Goal: Check status: Check status

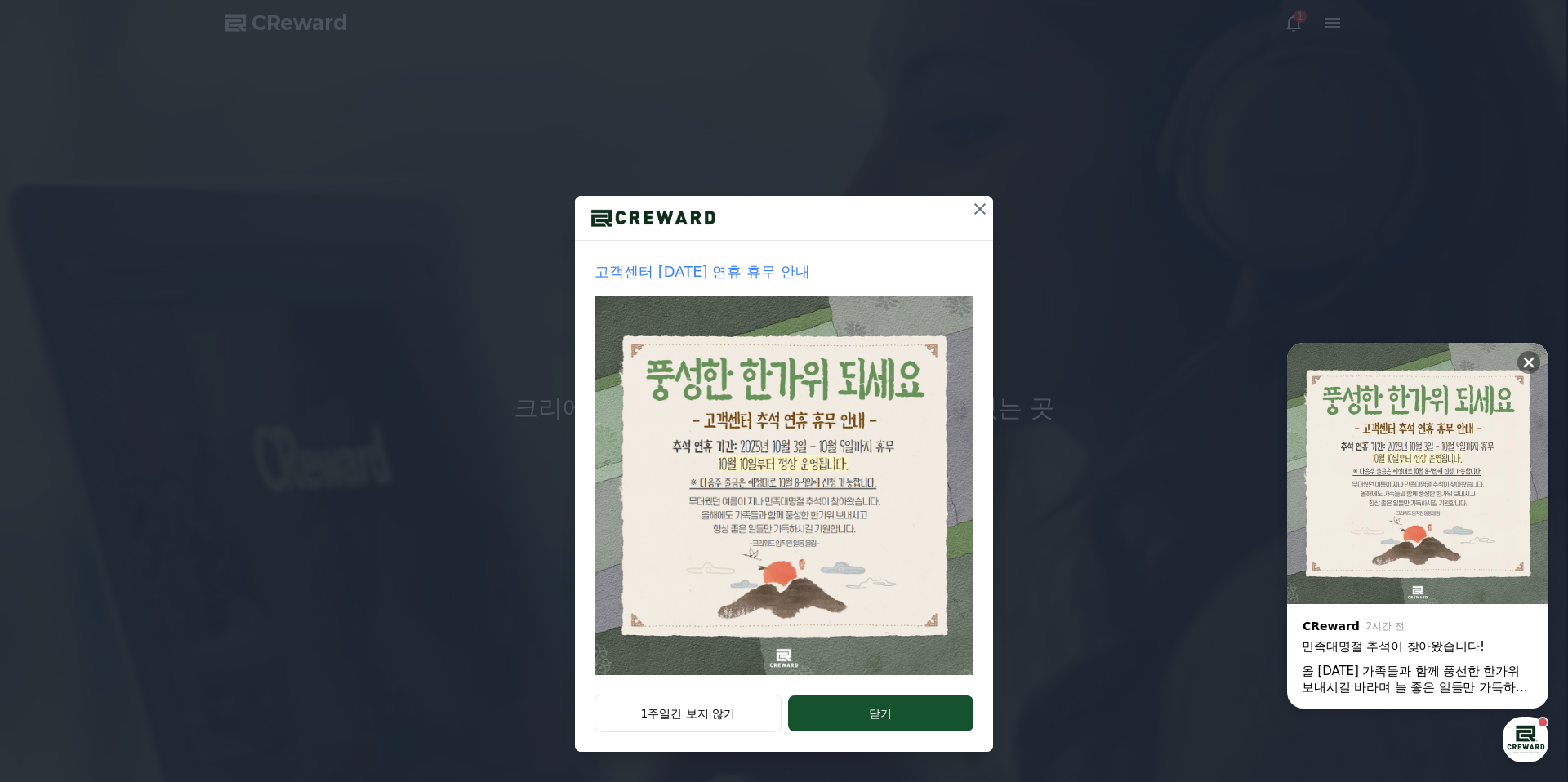
click at [716, 738] on div "1주일간 보지 않기 닫기" at bounding box center [784, 723] width 418 height 57
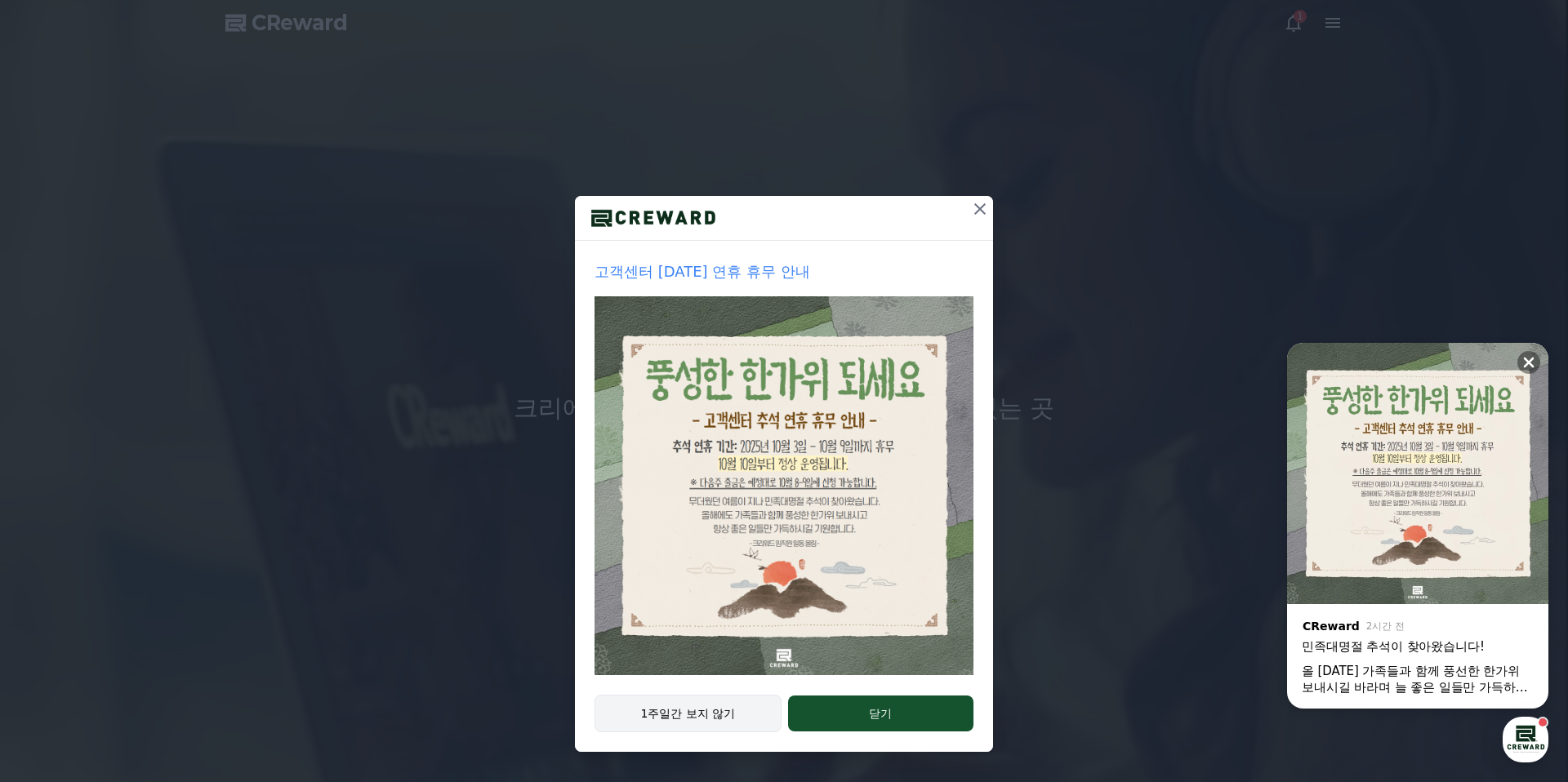
click at [694, 723] on button "1주일간 보지 않기" at bounding box center [688, 714] width 187 height 38
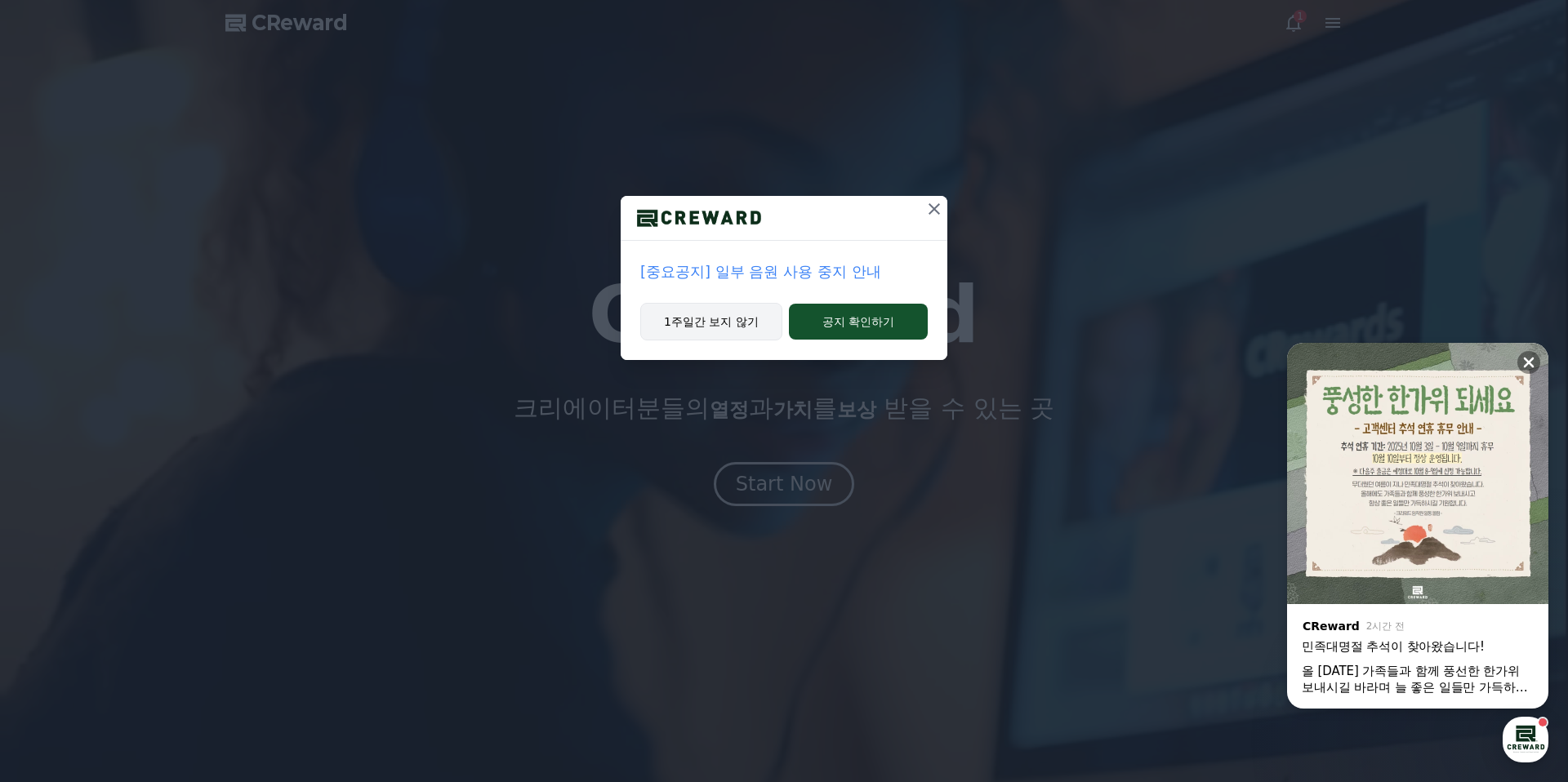
drag, startPoint x: 732, startPoint y: 316, endPoint x: 732, endPoint y: 334, distance: 18.0
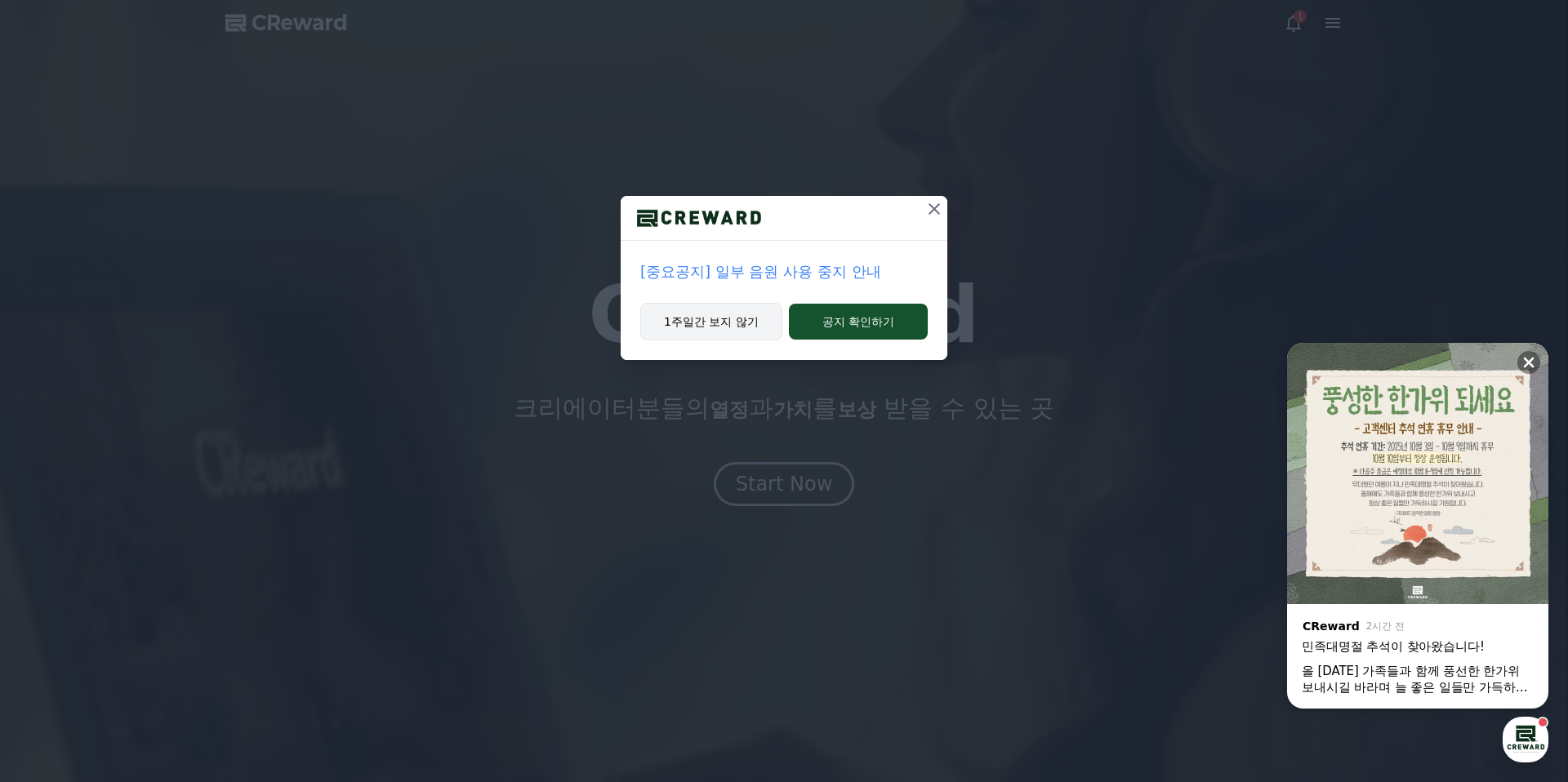
click at [732, 316] on button "1주일간 보지 않기" at bounding box center [711, 322] width 142 height 38
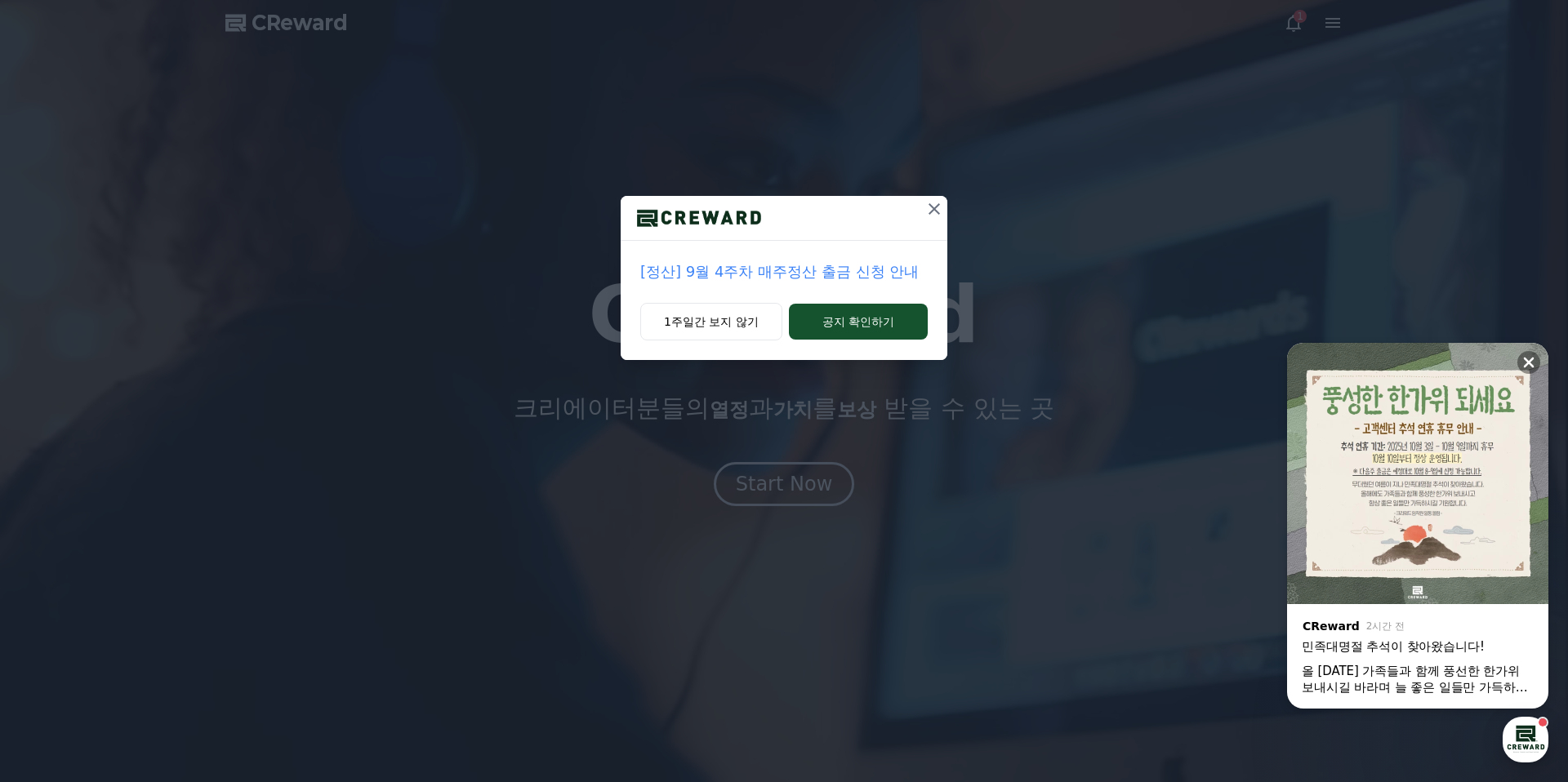
click at [940, 202] on icon at bounding box center [934, 209] width 20 height 20
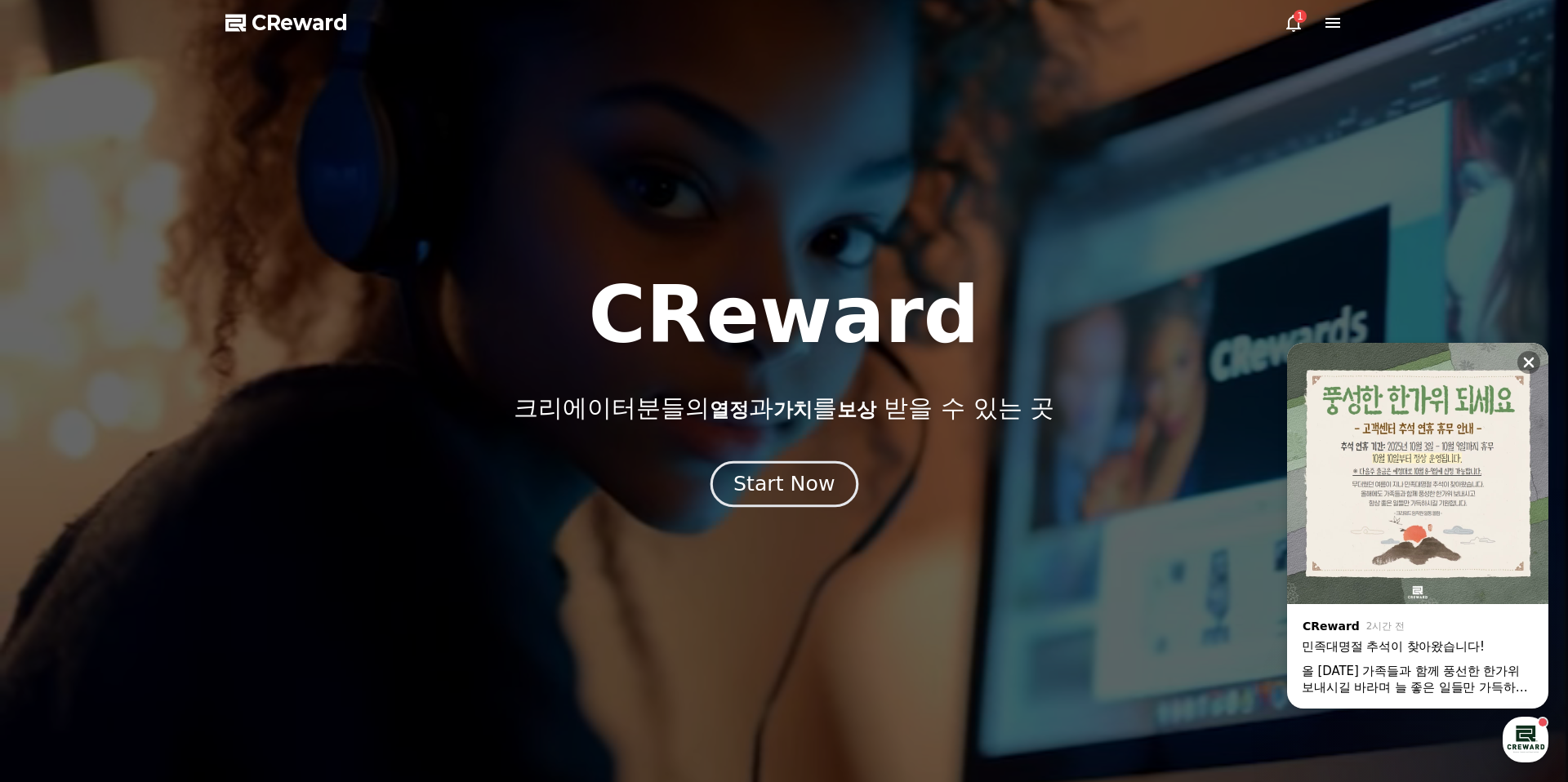
click at [802, 485] on div "Start Now" at bounding box center [784, 484] width 101 height 28
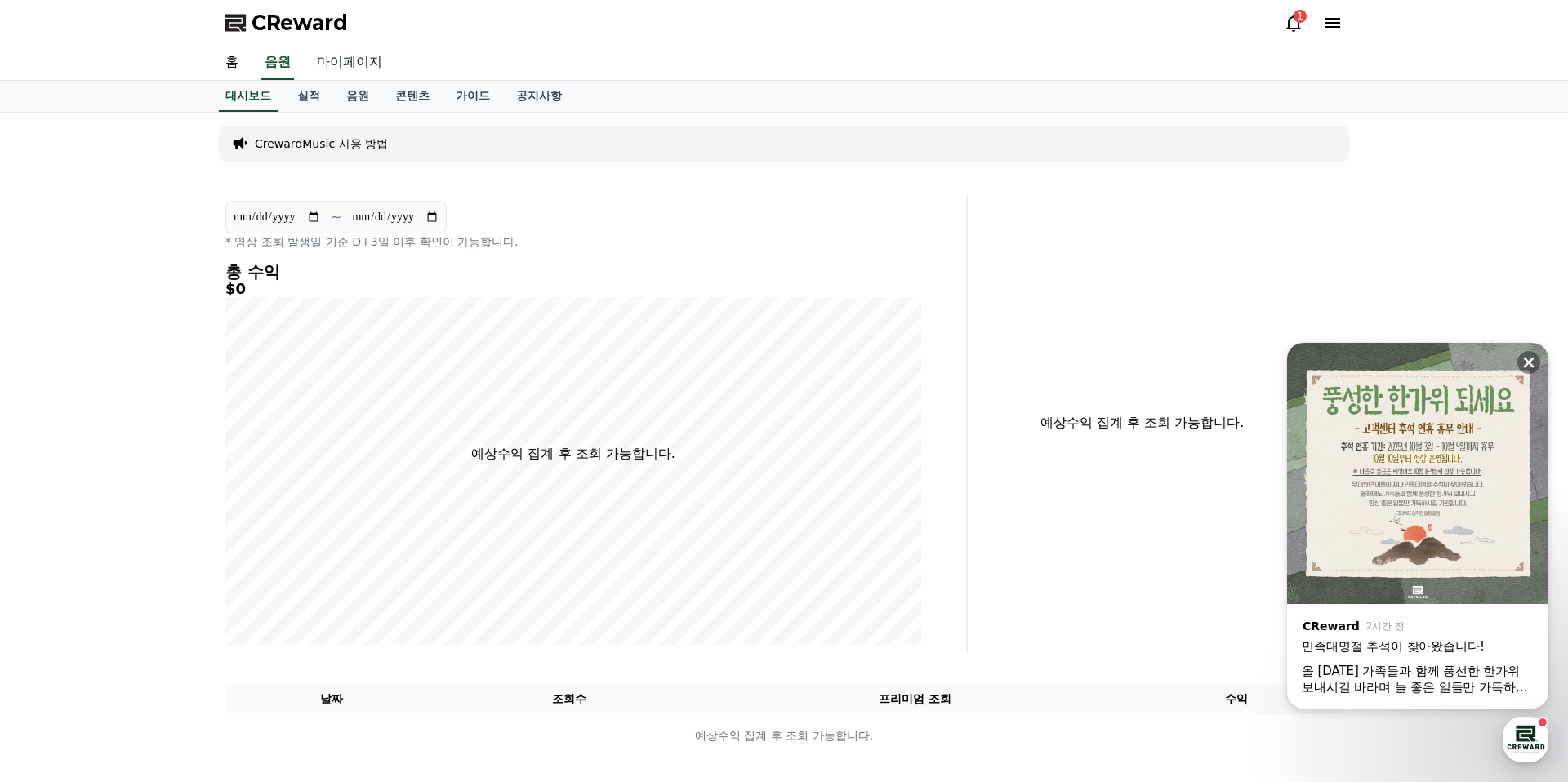
click at [355, 54] on link "마이페이지" at bounding box center [349, 63] width 91 height 34
select select "**********"
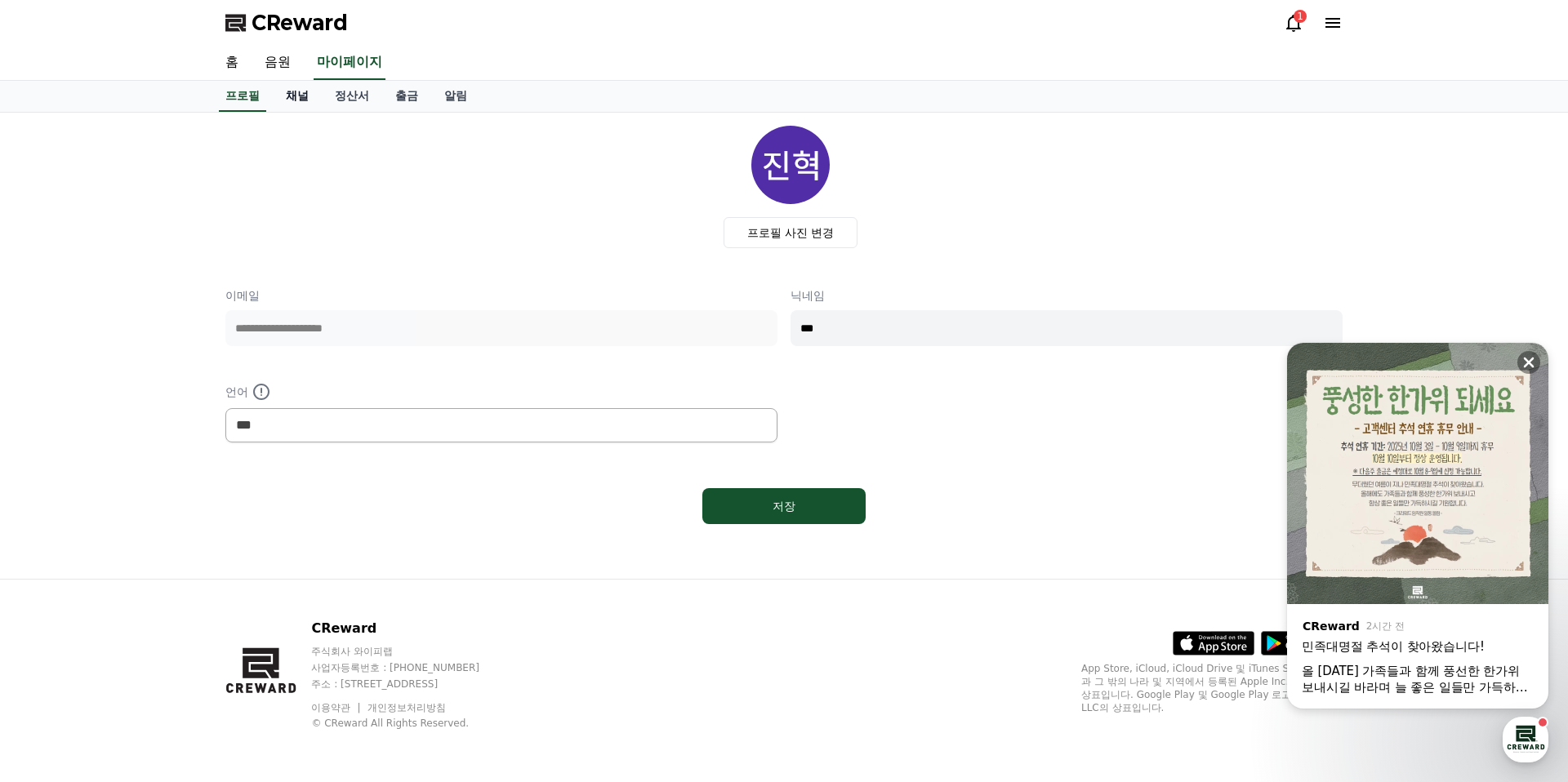
click at [299, 99] on link "채널" at bounding box center [298, 96] width 49 height 31
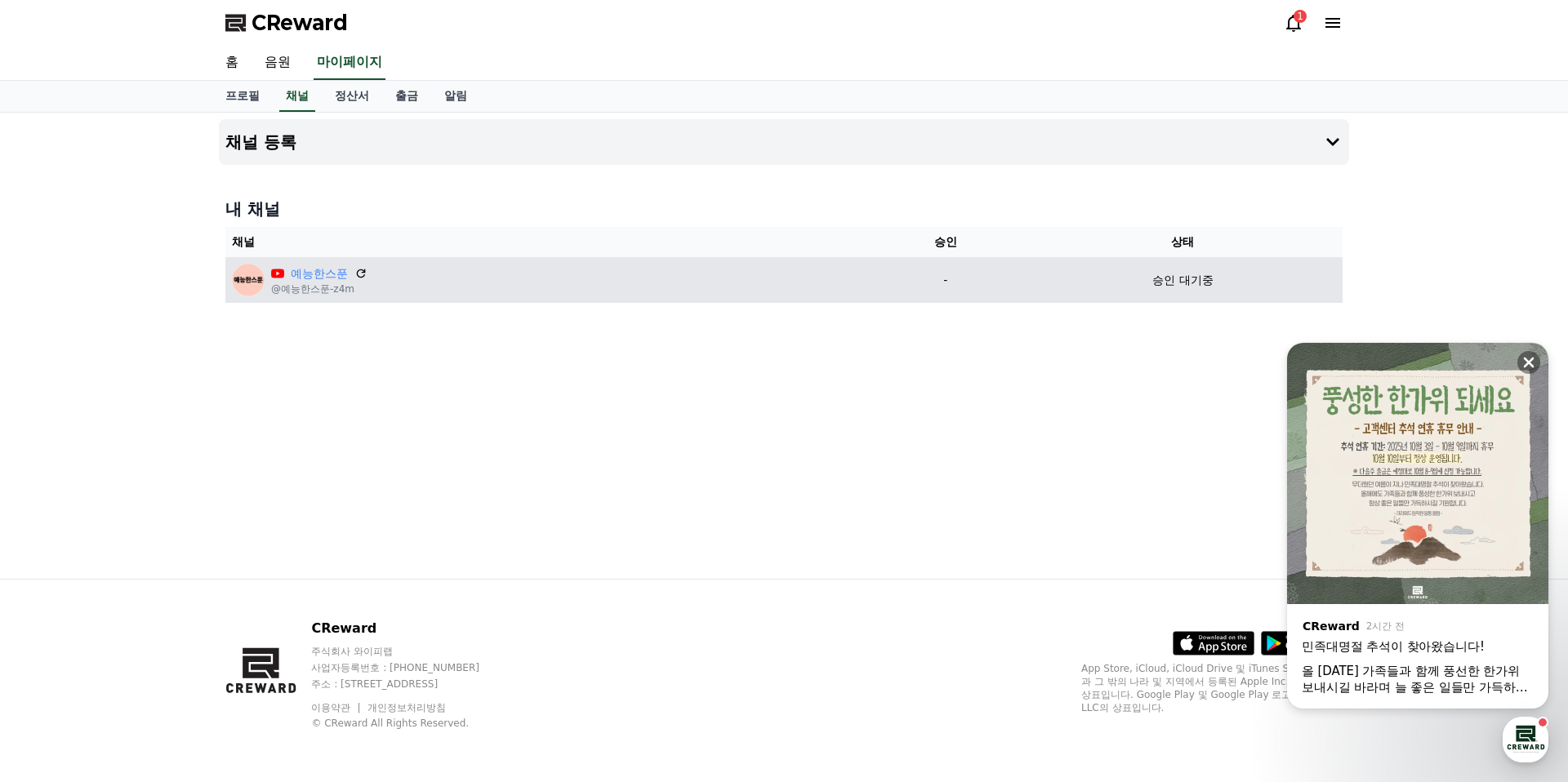
click at [780, 274] on div "예능한스푼 @예능한스푼-z4m" at bounding box center [546, 280] width 629 height 33
click at [1142, 273] on div "승인 대기중" at bounding box center [1183, 280] width 307 height 17
